Goal: Task Accomplishment & Management: Use online tool/utility

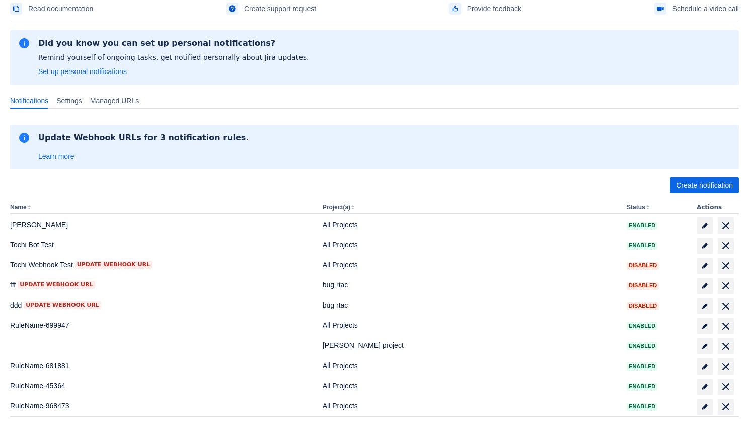
scroll to position [110, 0]
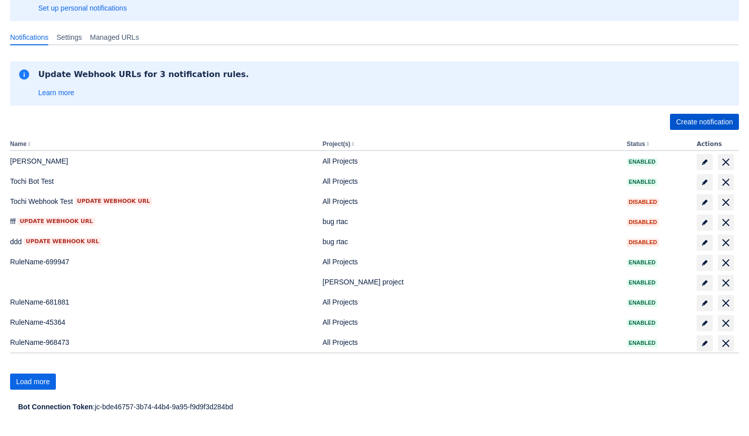
click at [722, 119] on span "Create notification" at bounding box center [704, 122] width 57 height 16
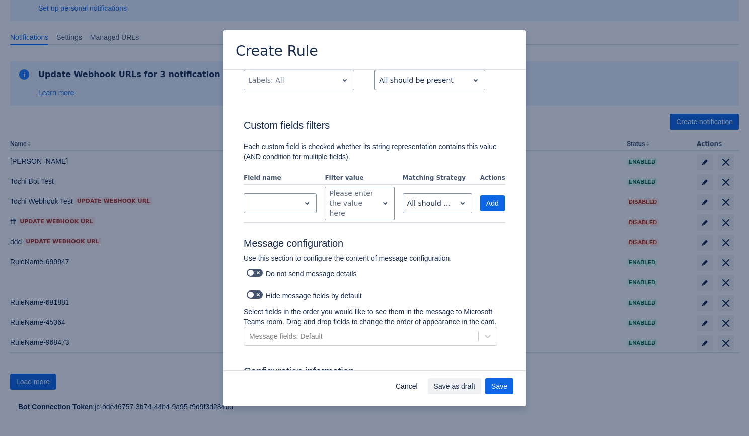
scroll to position [340, 0]
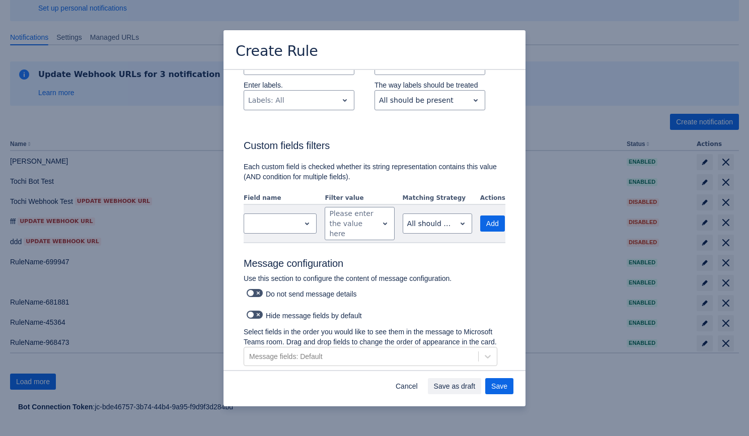
click at [296, 237] on td "Scrollable content" at bounding box center [282, 223] width 77 height 37
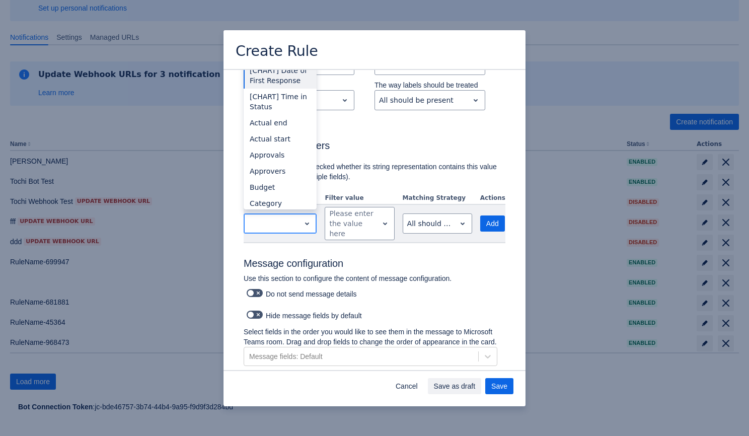
click at [301, 227] on span "open" at bounding box center [307, 223] width 12 height 12
click at [298, 187] on div "Budget" at bounding box center [280, 187] width 73 height 16
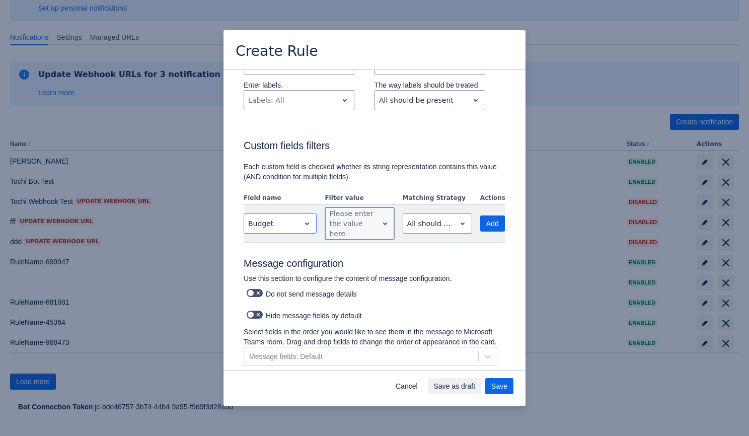
click at [379, 222] on span "open" at bounding box center [385, 223] width 12 height 12
click at [369, 192] on span "No options" at bounding box center [360, 190] width 38 height 8
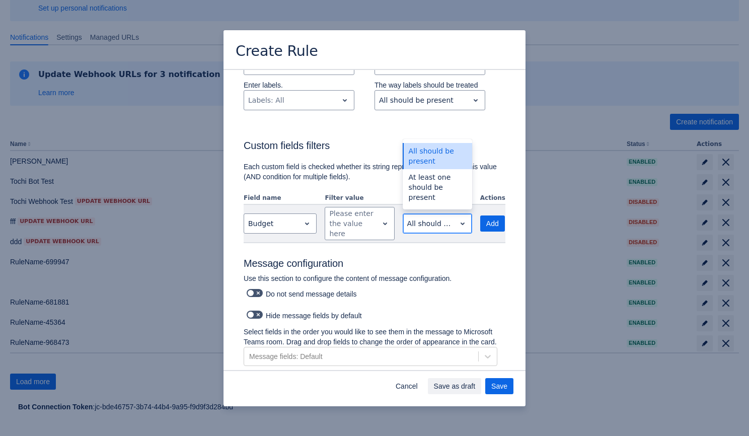
click at [428, 219] on div "Scrollable content" at bounding box center [429, 223] width 44 height 12
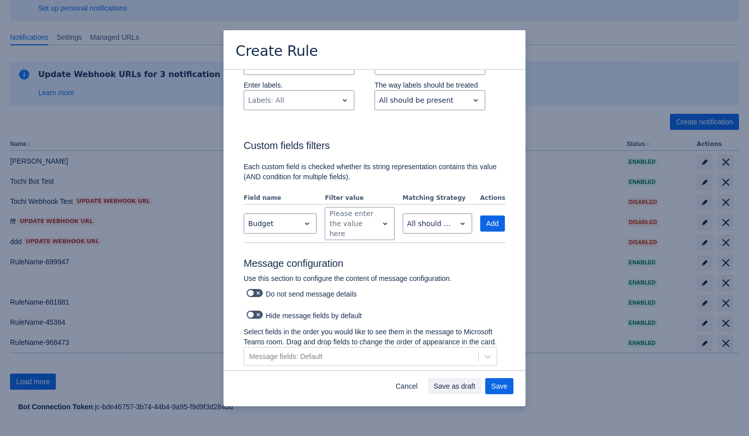
click at [574, 72] on div "Create Rule Send a message to the channel when the following events happen: Sel…" at bounding box center [374, 218] width 749 height 436
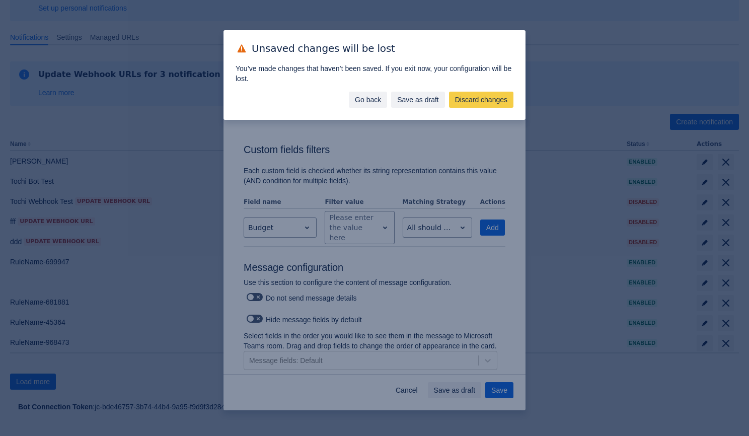
click at [362, 101] on span "Go back" at bounding box center [368, 100] width 26 height 16
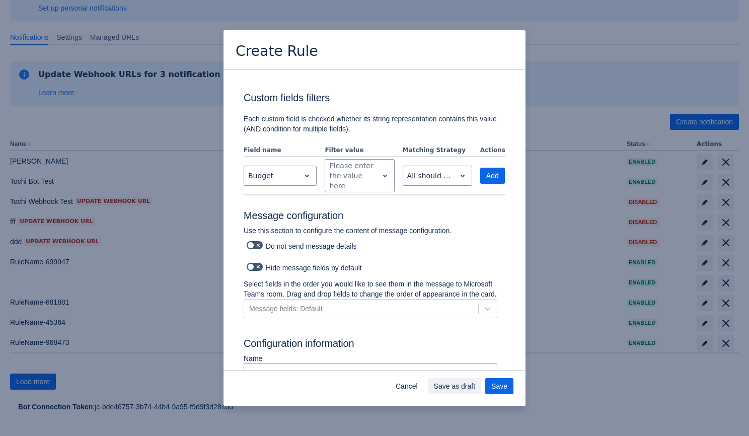
scroll to position [383, 0]
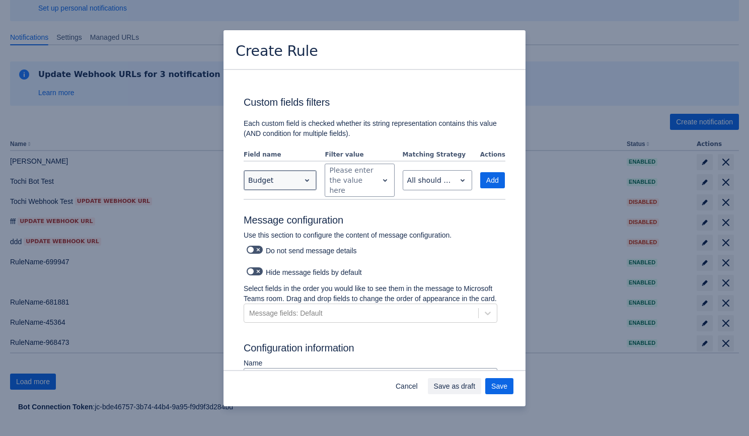
click at [301, 186] on span "open" at bounding box center [307, 180] width 12 height 12
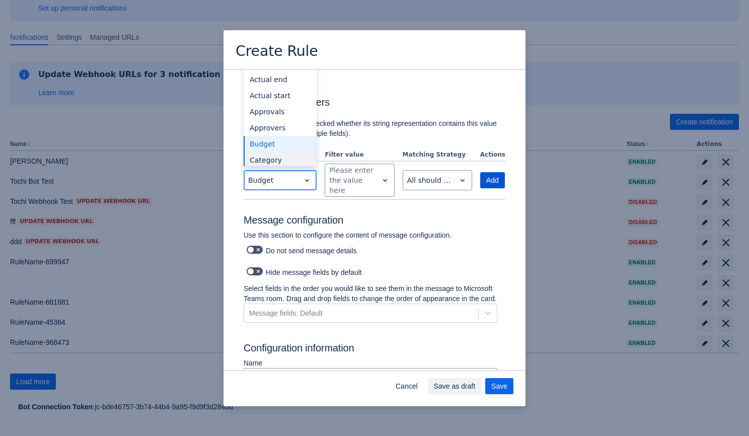
click at [492, 180] on span "Add" at bounding box center [492, 180] width 13 height 16
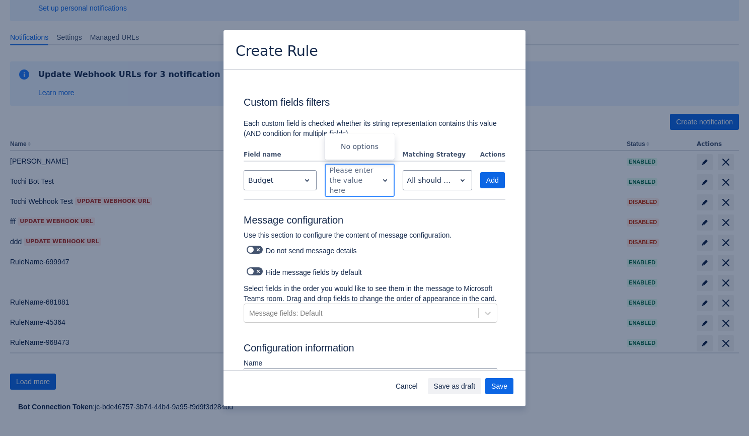
click at [354, 192] on div "Please enter the value here" at bounding box center [351, 180] width 44 height 30
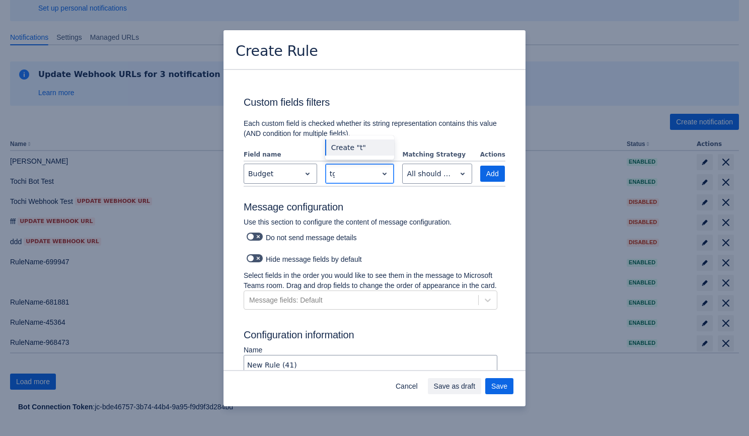
type input "tgg"
click at [360, 150] on div "Create "tgg"" at bounding box center [359, 147] width 69 height 16
click at [489, 175] on span "Add" at bounding box center [492, 174] width 13 height 16
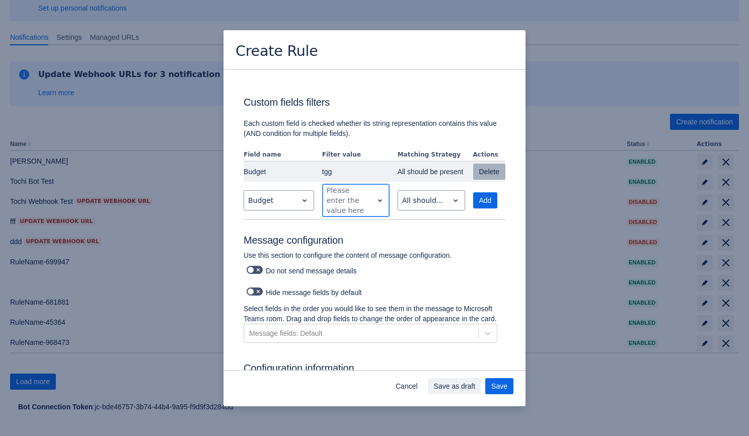
click at [479, 174] on span "Delete" at bounding box center [489, 172] width 20 height 16
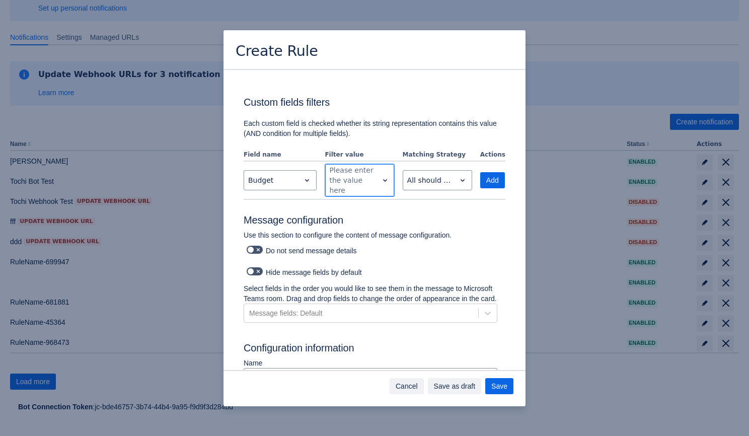
click at [400, 386] on span "Cancel" at bounding box center [407, 386] width 22 height 16
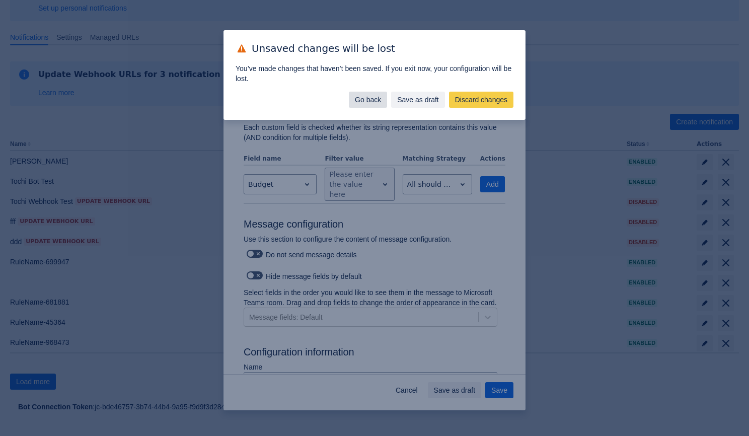
click at [371, 101] on span "Go back" at bounding box center [368, 100] width 26 height 16
